Goal: Transaction & Acquisition: Purchase product/service

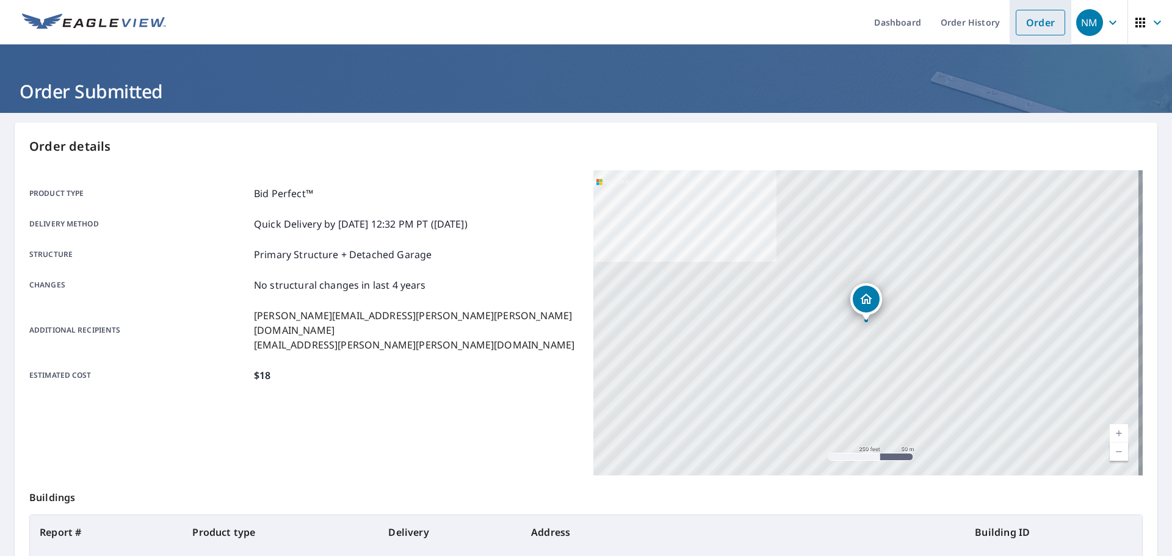
drag, startPoint x: 1004, startPoint y: 20, endPoint x: 1018, endPoint y: 19, distance: 14.0
click at [1009, 20] on li "Order" at bounding box center [1040, 22] width 62 height 45
click at [1018, 19] on link "Order" at bounding box center [1039, 23] width 49 height 26
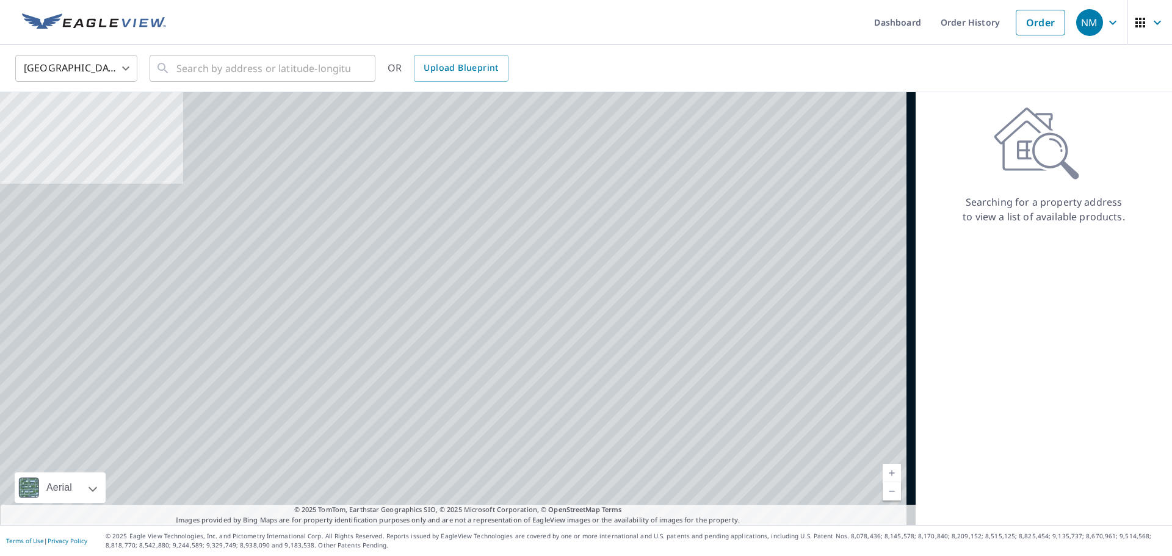
click at [283, 43] on ul "Dashboard Order History Order" at bounding box center [622, 22] width 898 height 45
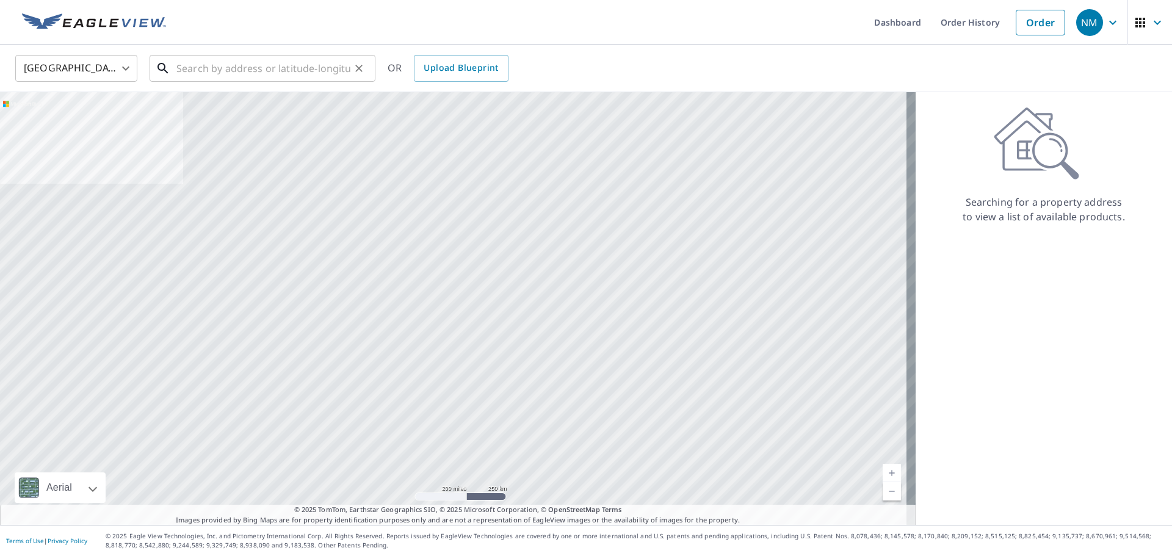
click at [273, 65] on input "text" at bounding box center [263, 68] width 174 height 34
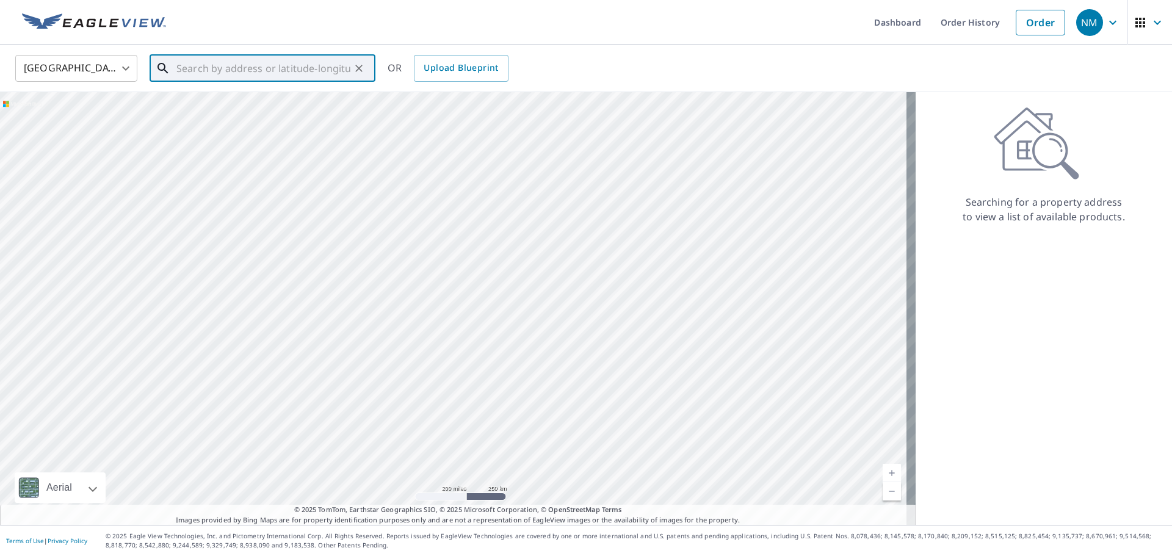
click at [322, 63] on input "text" at bounding box center [263, 68] width 174 height 34
click at [288, 62] on input "text" at bounding box center [263, 68] width 174 height 34
paste input "[STREET_ADDRESS]"
click at [261, 115] on p "[GEOGRAPHIC_DATA], [GEOGRAPHIC_DATA] 97219" at bounding box center [270, 123] width 192 height 24
type input "[STREET_ADDRESS]"
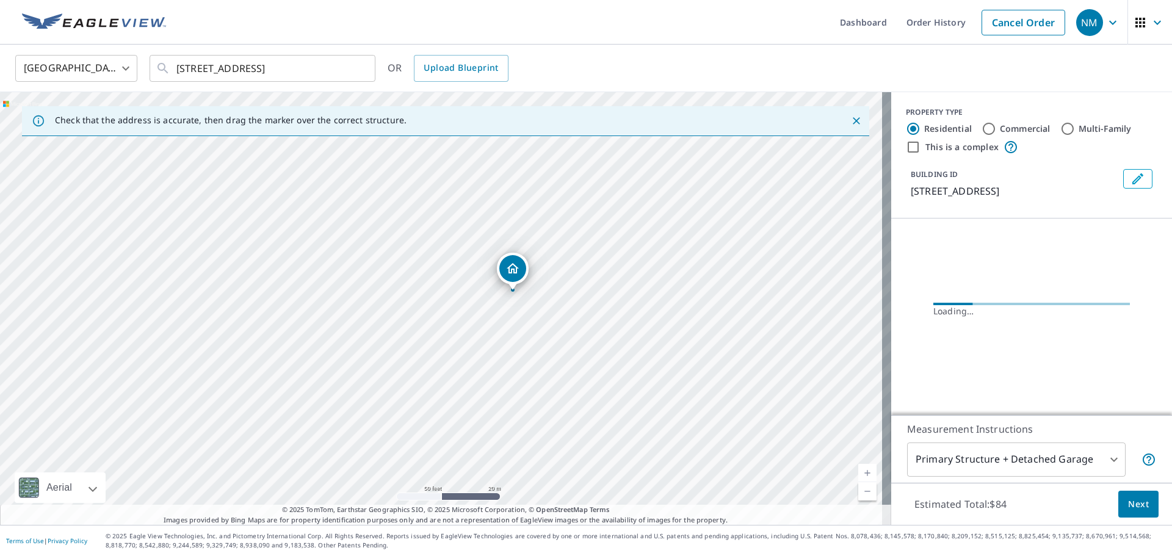
drag, startPoint x: 400, startPoint y: 385, endPoint x: 629, endPoint y: 305, distance: 241.8
click at [629, 305] on div "[STREET_ADDRESS]" at bounding box center [445, 308] width 891 height 433
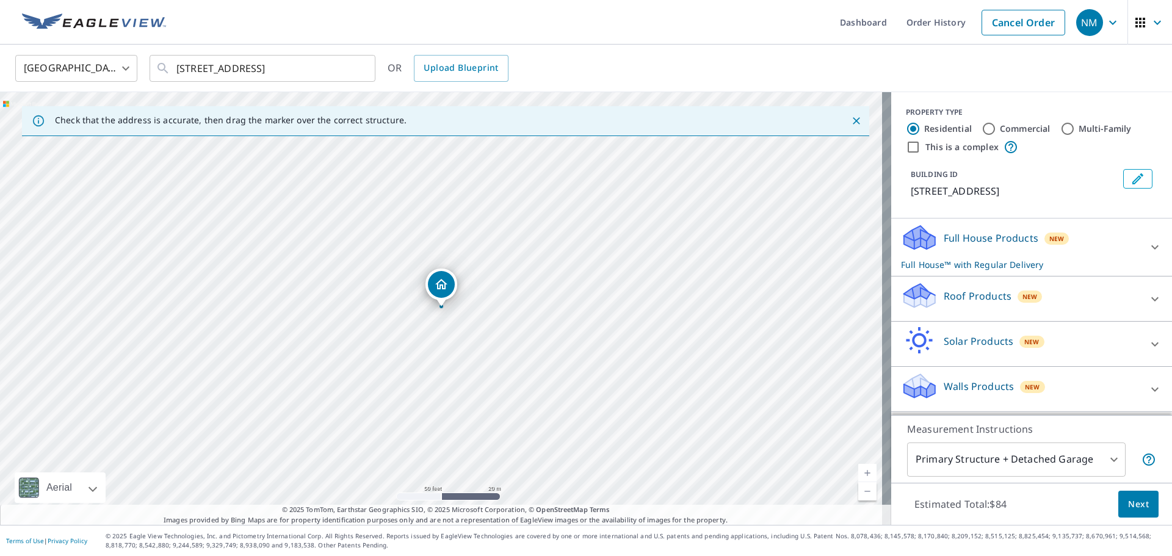
click at [969, 303] on p "Roof Products" at bounding box center [977, 296] width 68 height 15
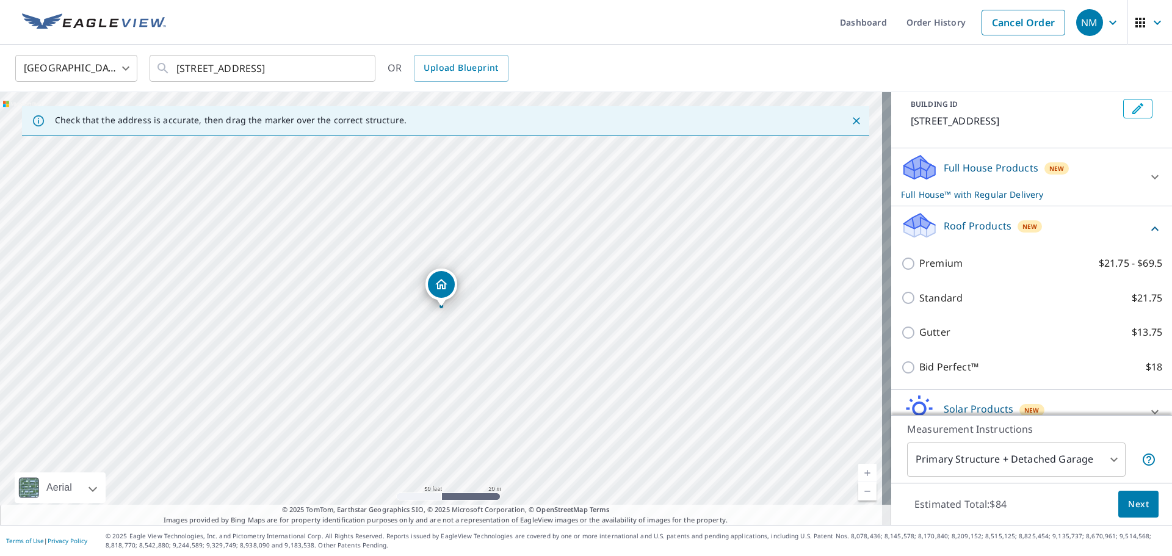
scroll to position [150, 0]
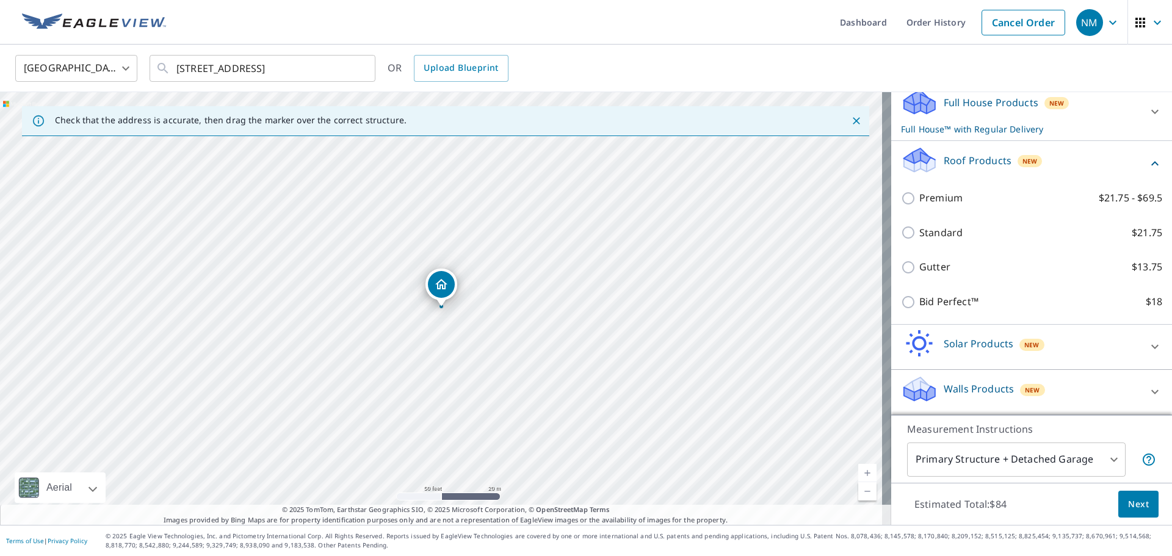
click at [957, 294] on div "Bid Perfect™ $18" at bounding box center [1031, 301] width 261 height 35
click at [934, 295] on p "Bid Perfect™" at bounding box center [948, 301] width 59 height 15
click at [919, 295] on input "Bid Perfect™ $18" at bounding box center [910, 302] width 18 height 15
checkbox input "true"
checkbox input "false"
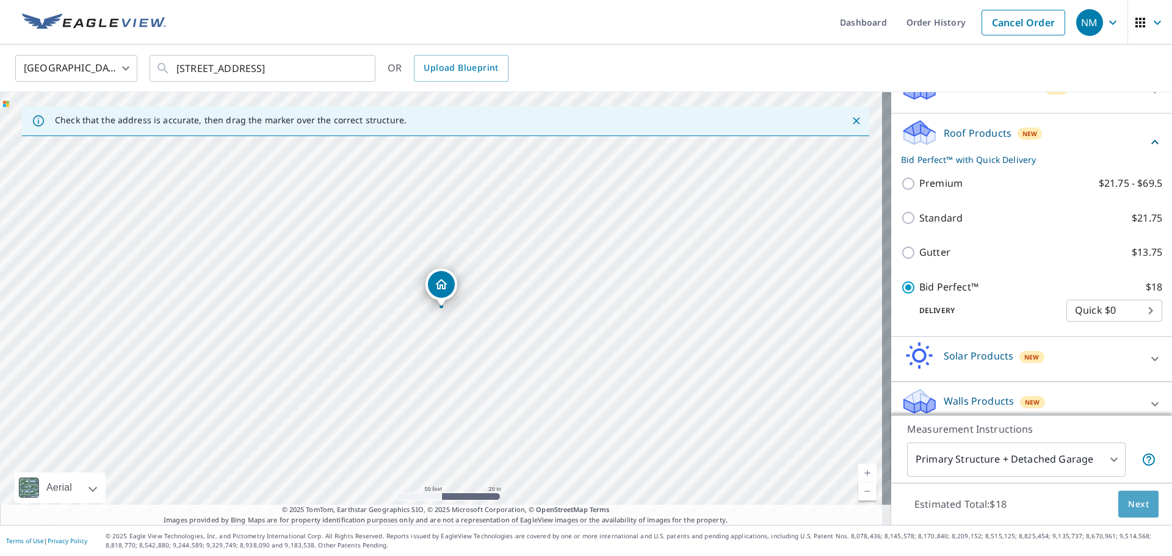
click at [1131, 509] on span "Next" at bounding box center [1138, 504] width 21 height 15
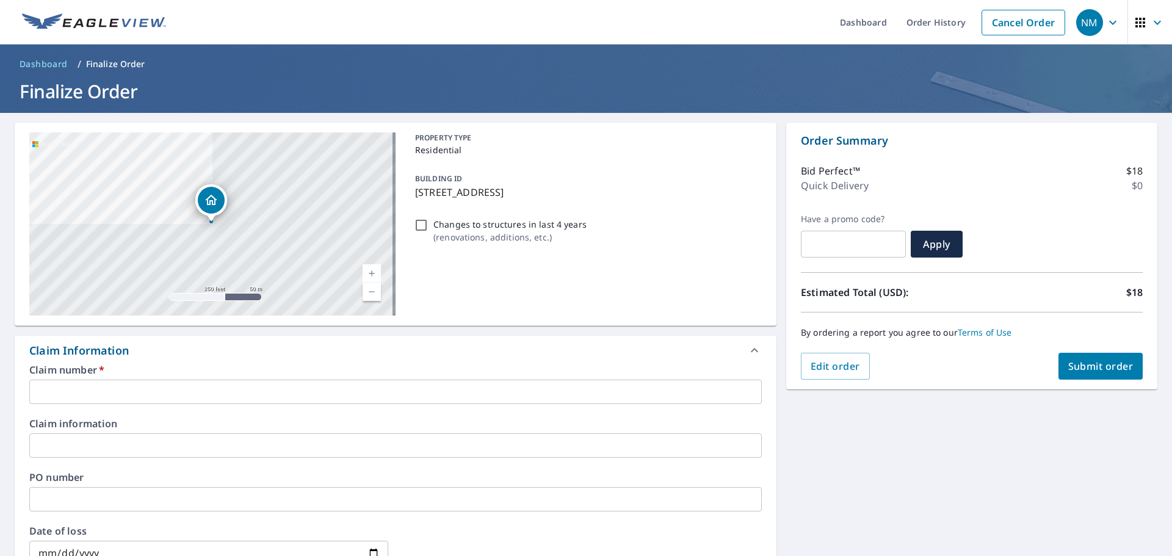
click at [173, 395] on input "text" at bounding box center [395, 392] width 732 height 24
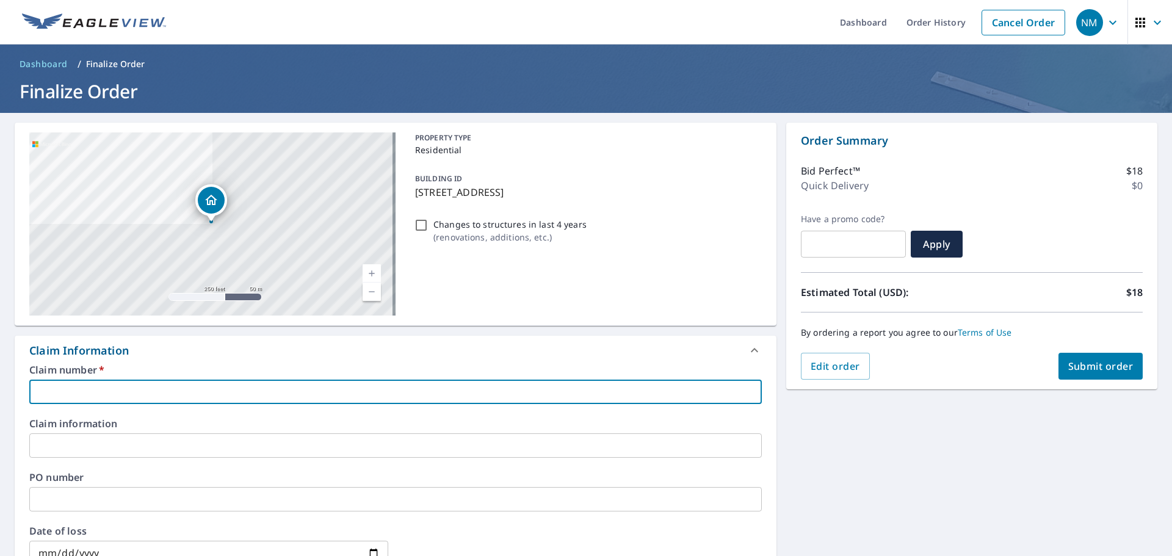
type input "P"
checkbox input "true"
type input "PD"
checkbox input "true"
type input "PDX"
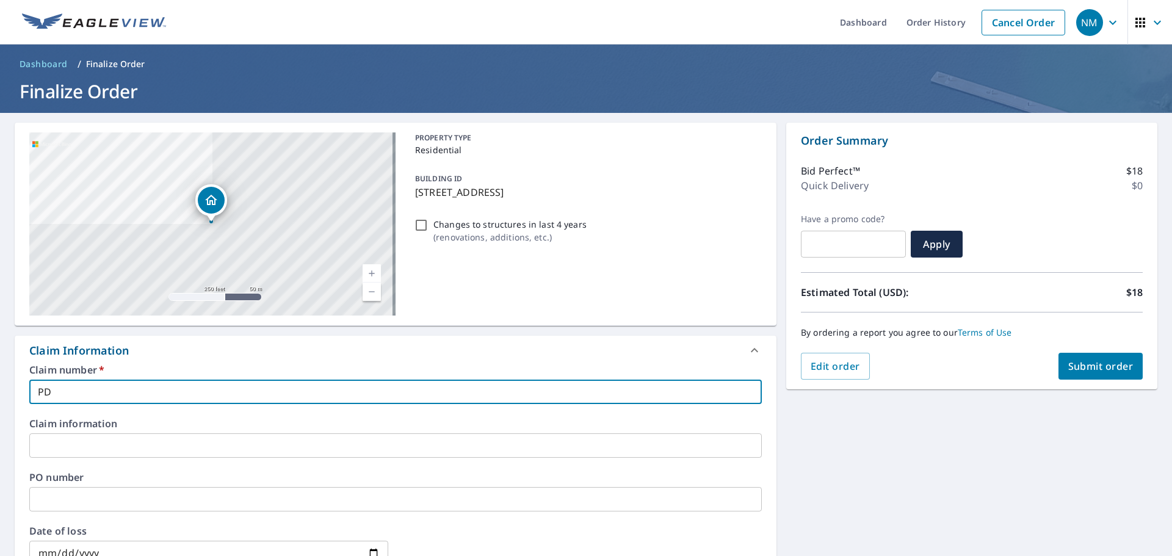
checkbox input "true"
type input "PDX"
checkbox input "true"
type input "PDX"
checkbox input "true"
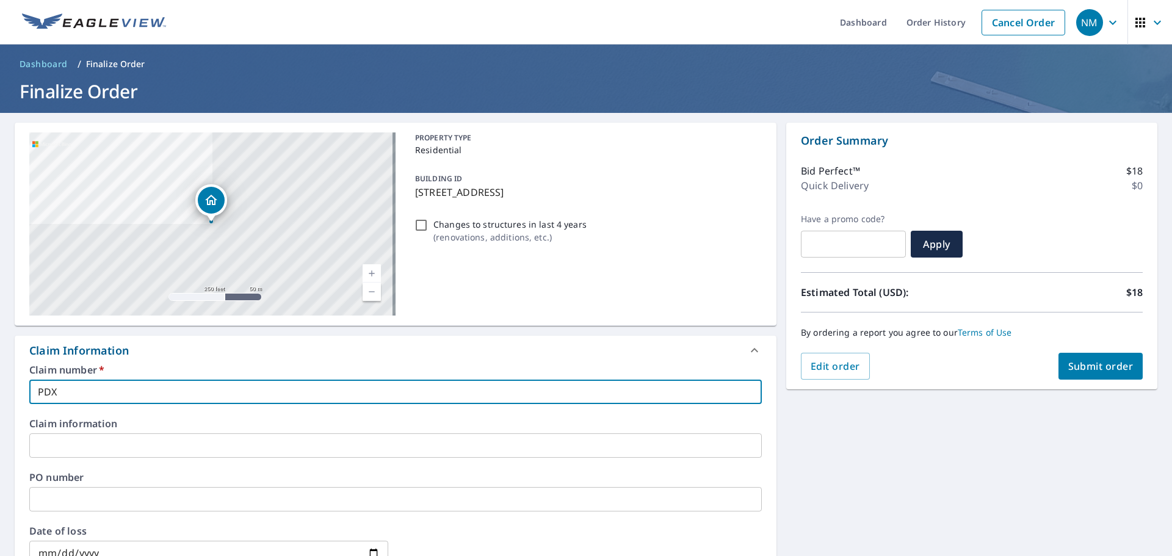
scroll to position [362, 0]
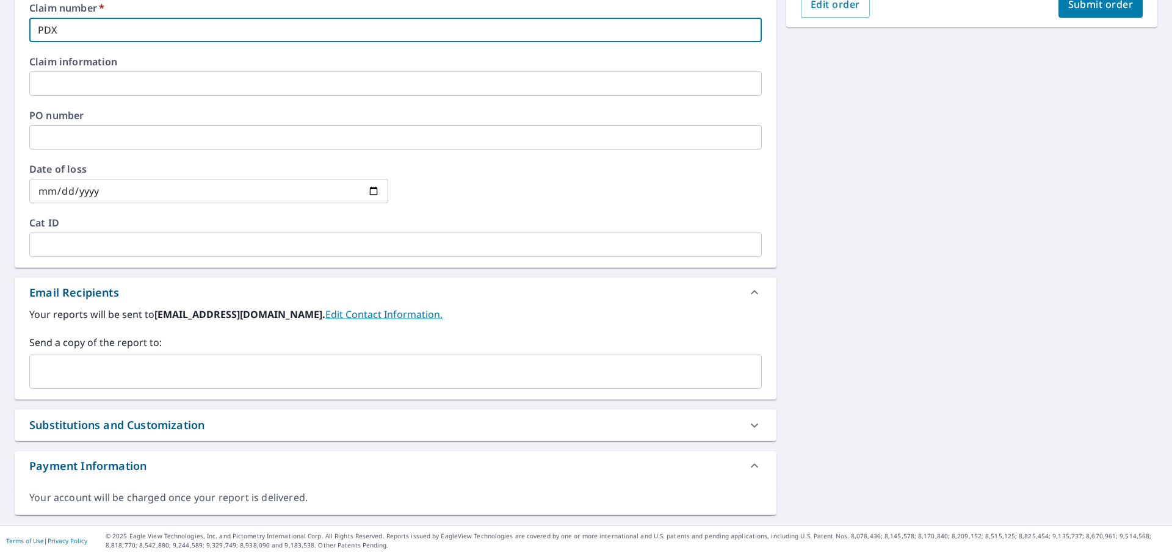
type input "PDX"
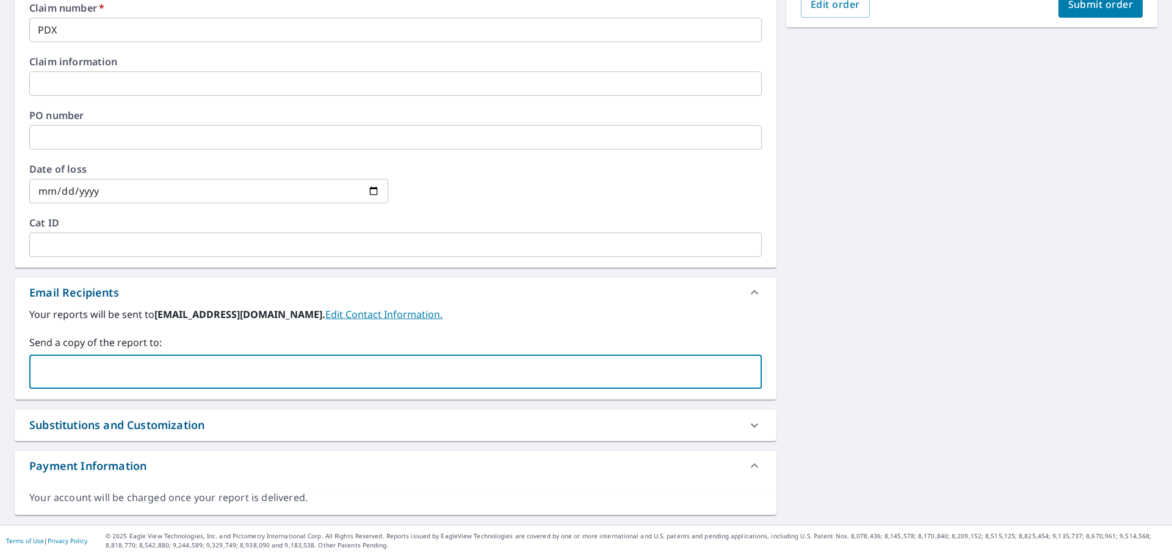
click at [158, 364] on input "text" at bounding box center [386, 371] width 703 height 23
click at [148, 376] on input "text" at bounding box center [386, 371] width 703 height 23
paste input "[EMAIL_ADDRESS][DOMAIN_NAME]"
type input "[EMAIL_ADDRESS][DOMAIN_NAME]"
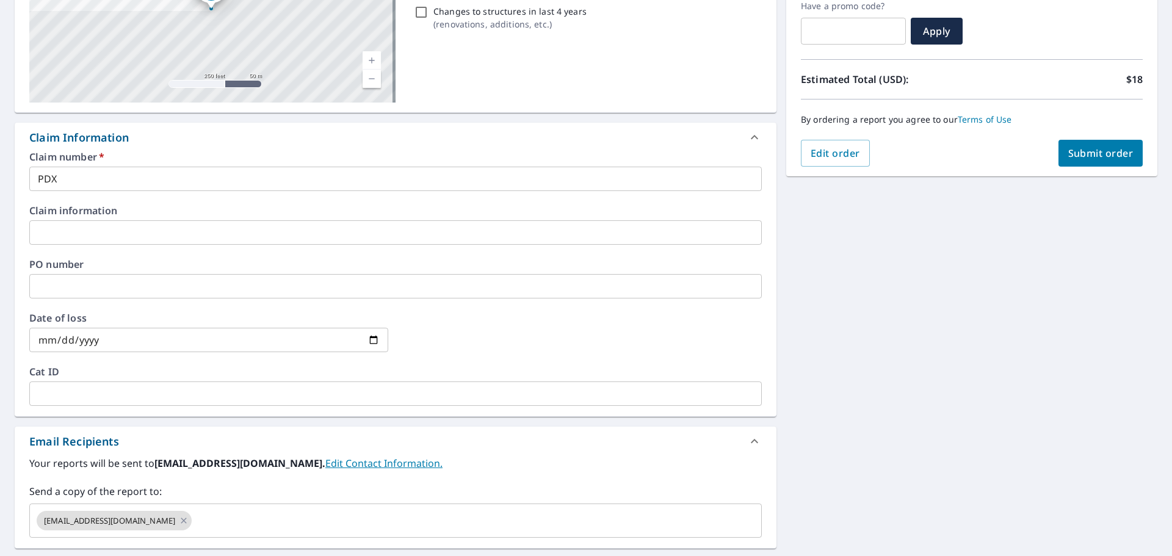
scroll to position [57, 0]
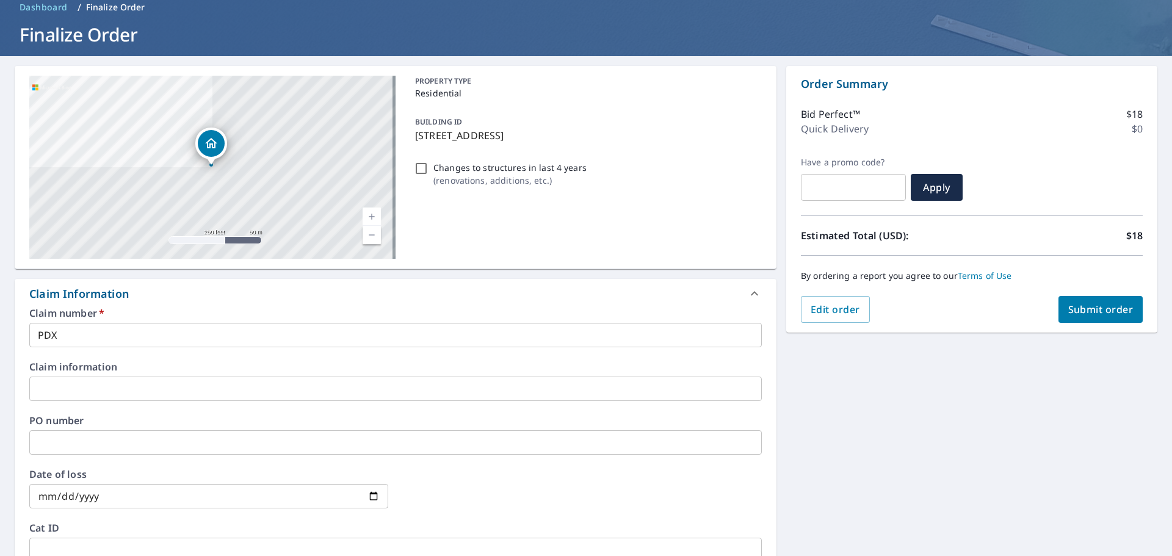
click at [1092, 322] on button "Submit order" at bounding box center [1100, 309] width 85 height 27
checkbox input "true"
